Goal: Browse casually: Explore the website without a specific task or goal

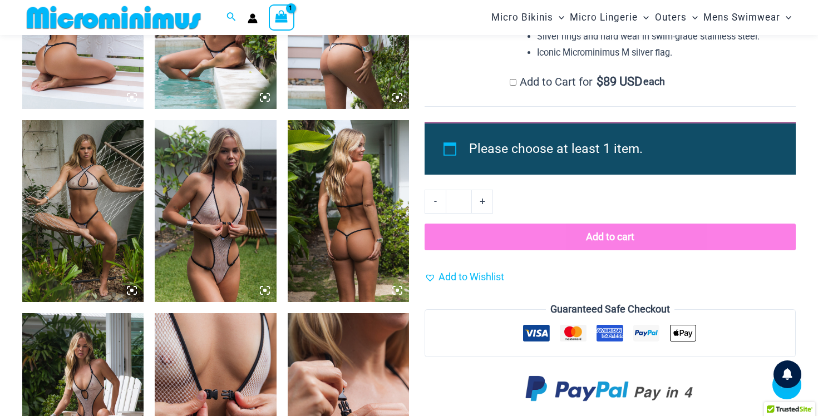
scroll to position [1446, 0]
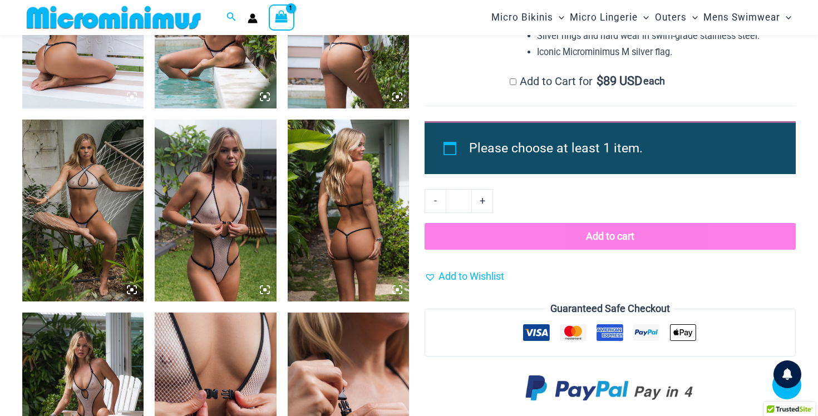
click at [239, 222] on img at bounding box center [215, 211] width 121 height 182
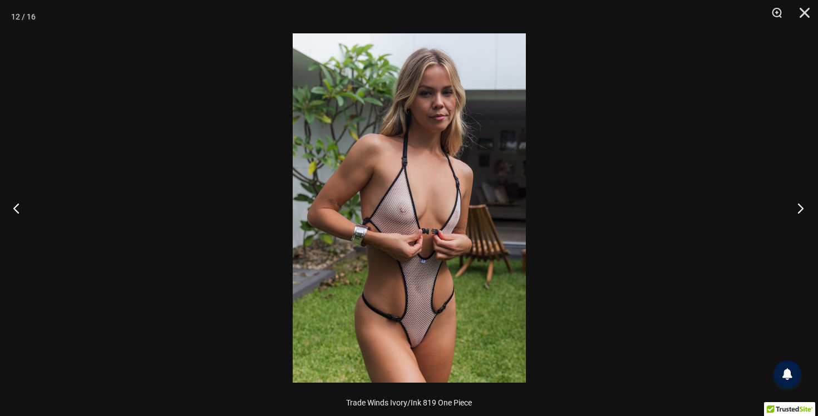
click at [801, 210] on button "Next" at bounding box center [798, 208] width 42 height 56
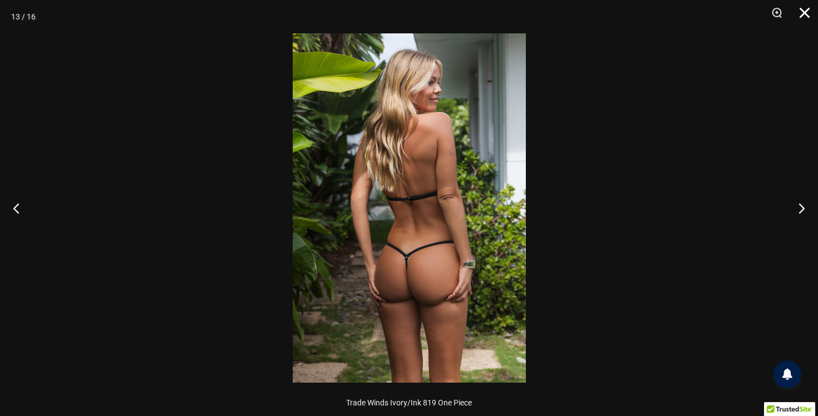
click at [809, 11] on button "Close" at bounding box center [801, 16] width 28 height 33
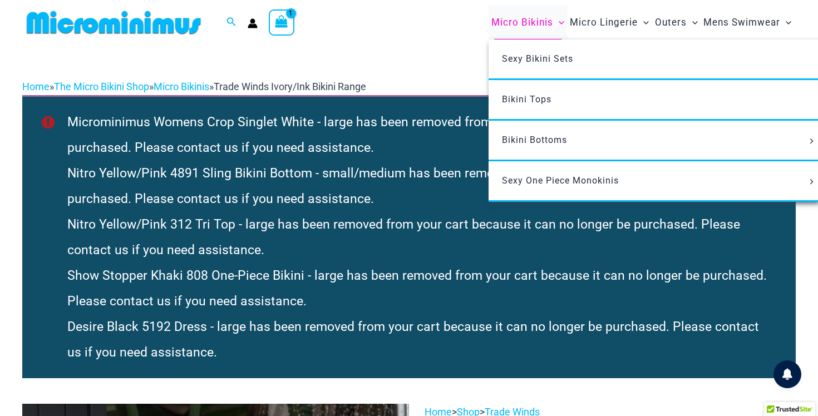
scroll to position [0, 0]
click at [527, 177] on span "Sexy One Piece Monokinis" at bounding box center [560, 180] width 117 height 11
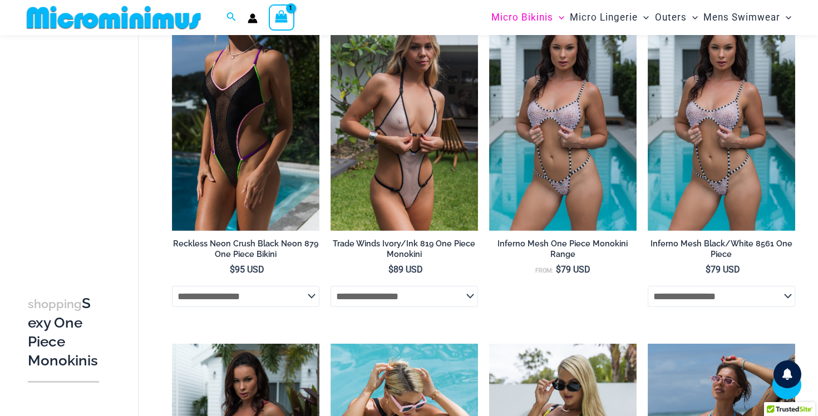
scroll to position [433, 0]
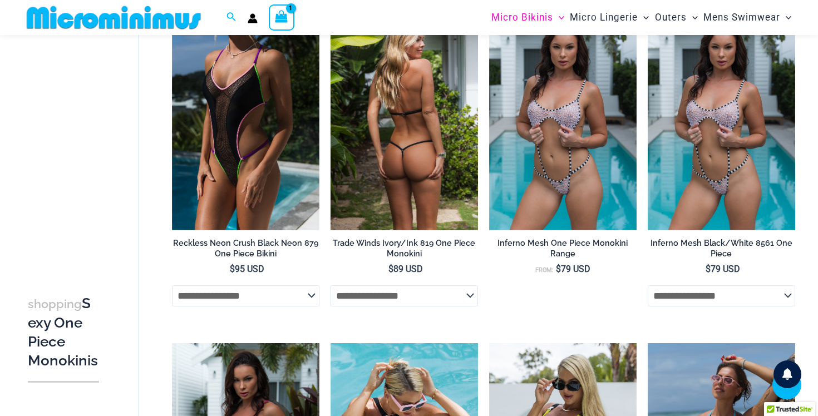
click at [400, 298] on select "**********" at bounding box center [405, 296] width 148 height 21
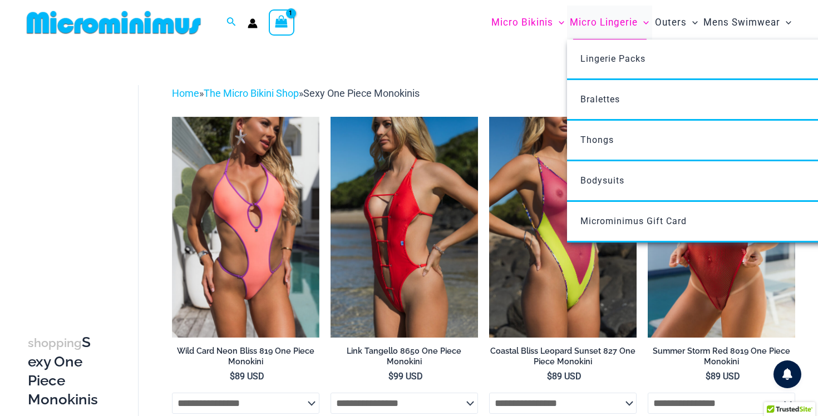
scroll to position [0, 0]
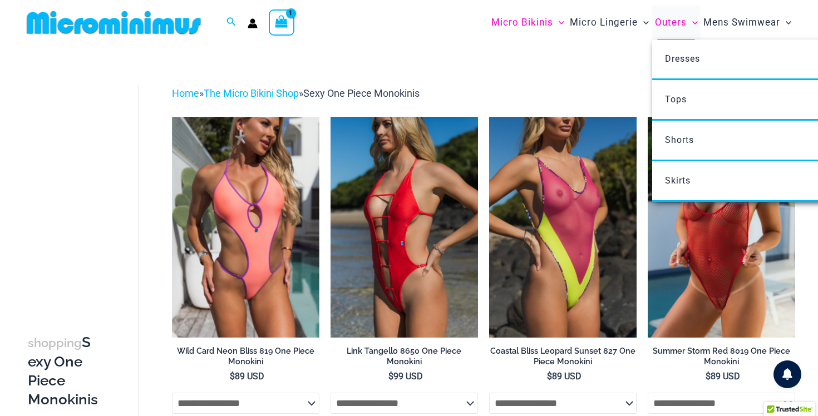
click at [679, 23] on span "Outers" at bounding box center [671, 22] width 32 height 28
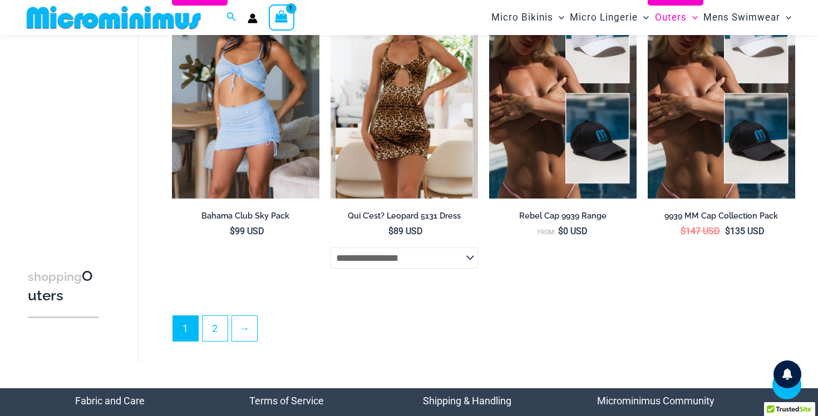
scroll to position [2505, 0]
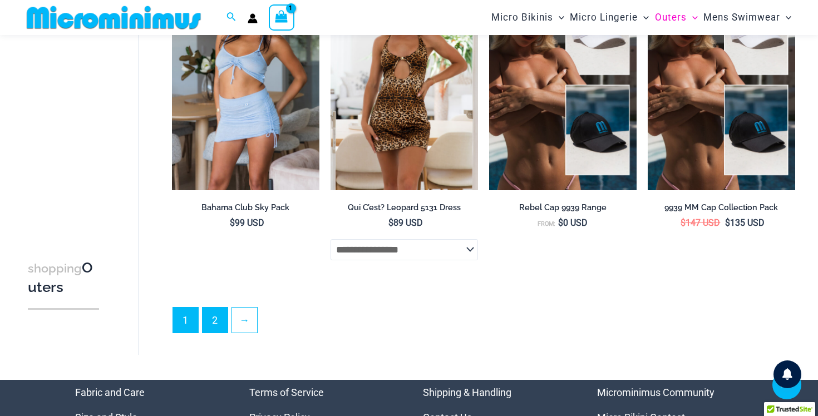
click at [218, 326] on link "2" at bounding box center [215, 320] width 25 height 25
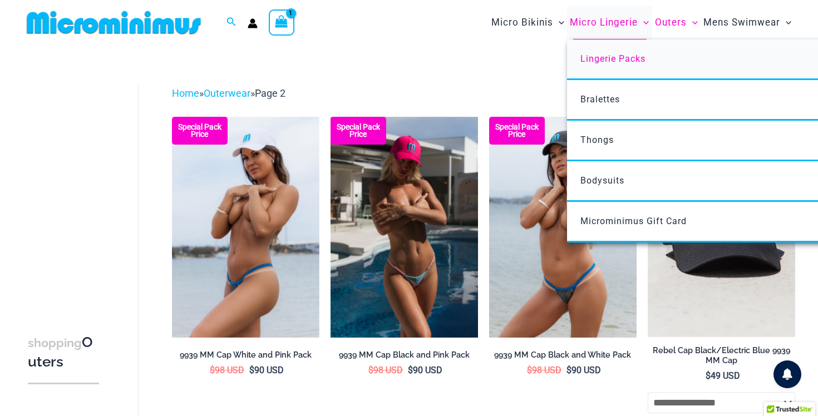
click at [606, 57] on span "Lingerie Packs" at bounding box center [613, 58] width 65 height 11
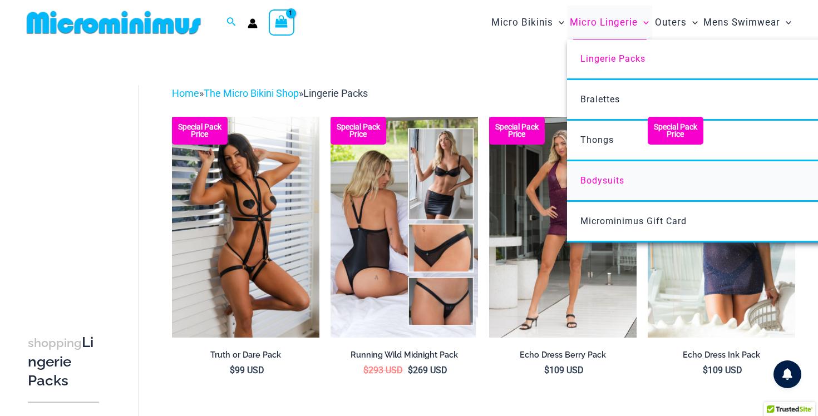
click at [597, 181] on span "Bodysuits" at bounding box center [603, 180] width 44 height 11
